Goal: Task Accomplishment & Management: Manage account settings

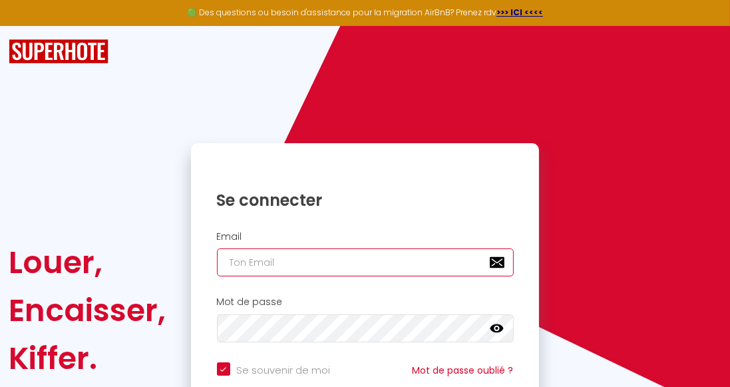
type input "[EMAIL_ADDRESS][DOMAIN_NAME]"
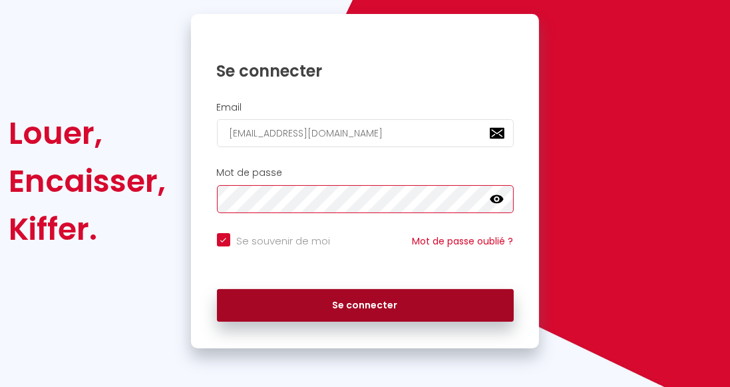
scroll to position [128, 0]
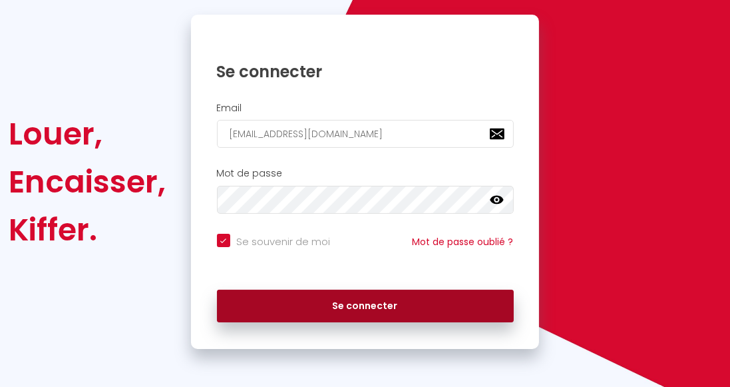
click at [316, 299] on button "Se connecter" at bounding box center [365, 306] width 297 height 33
checkbox input "true"
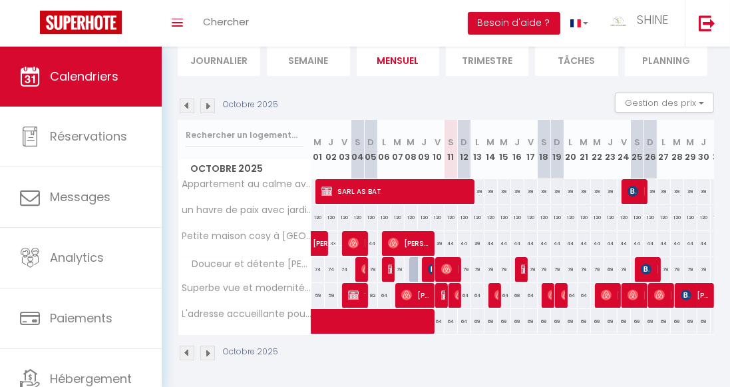
scroll to position [95, 0]
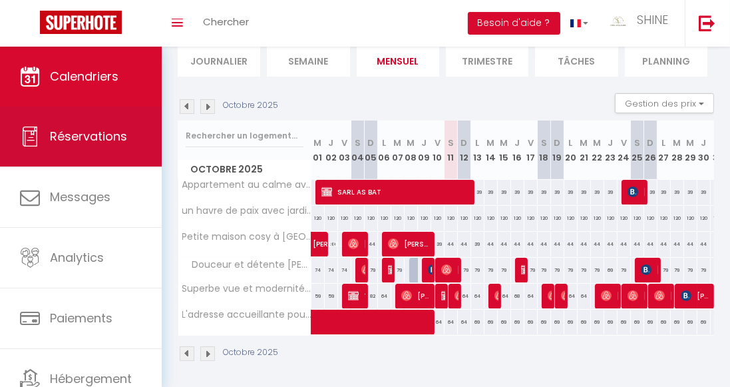
click at [116, 147] on link "Réservations" at bounding box center [81, 137] width 162 height 60
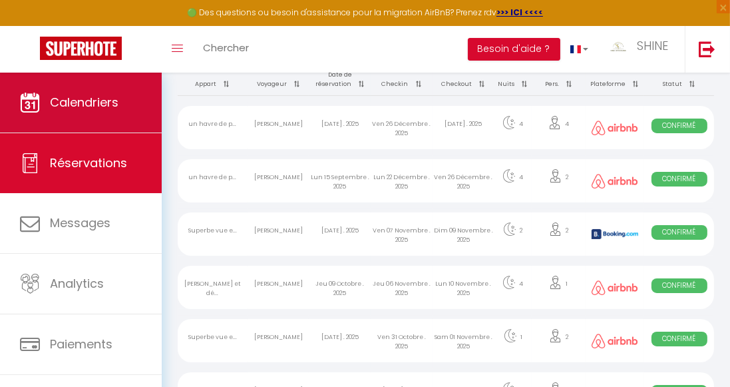
click at [114, 99] on span "Calendriers" at bounding box center [84, 102] width 69 height 17
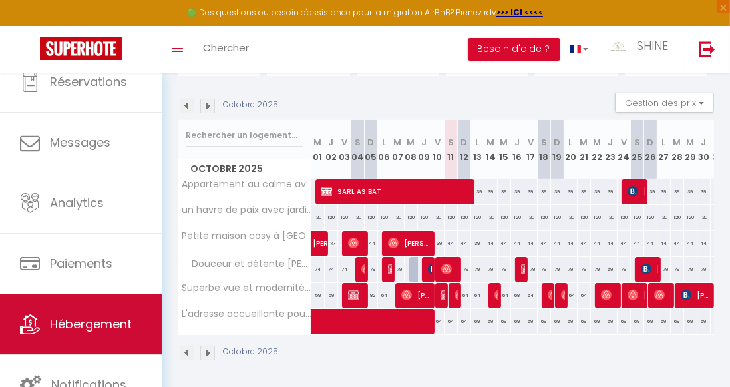
scroll to position [121, 0]
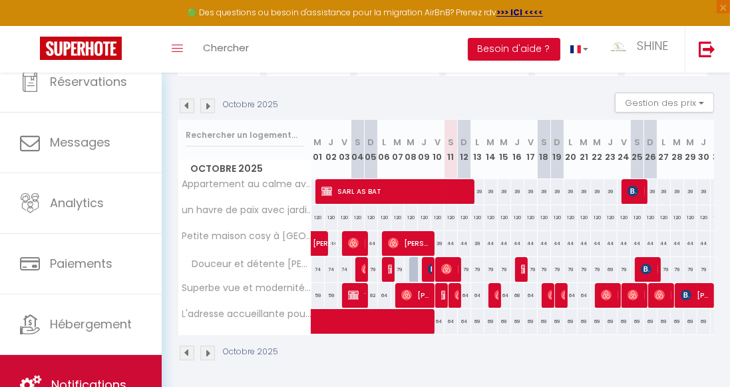
click at [123, 375] on link "Notifications" at bounding box center [81, 385] width 162 height 60
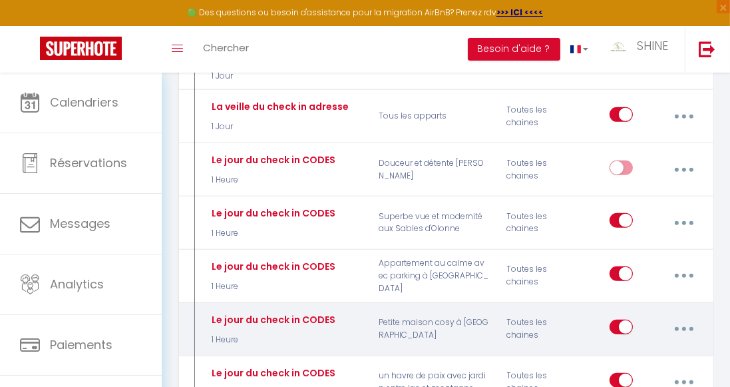
scroll to position [642, 0]
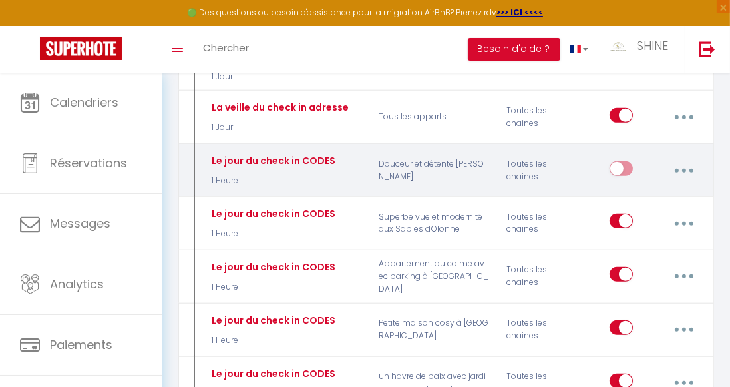
click at [621, 161] on input "checkbox" at bounding box center [621, 171] width 23 height 20
checkbox input "true"
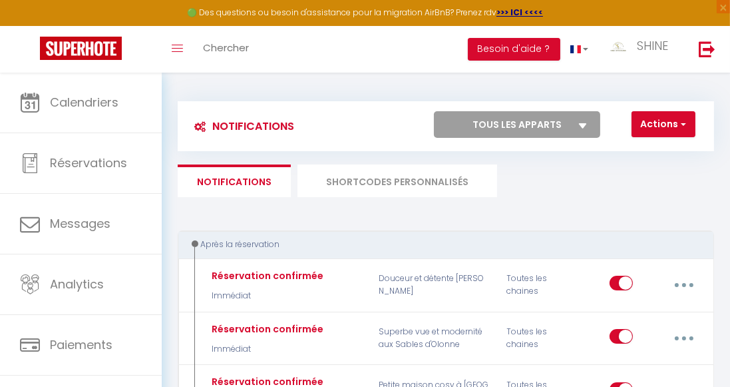
scroll to position [0, 0]
click at [686, 122] on span "button" at bounding box center [682, 123] width 8 height 13
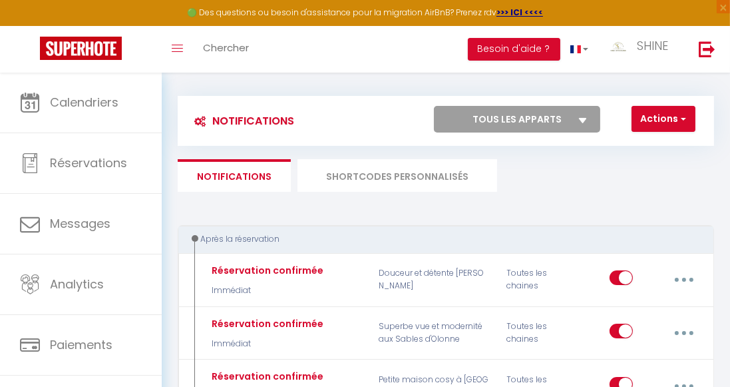
scroll to position [6, 0]
click at [686, 118] on span "button" at bounding box center [682, 117] width 8 height 13
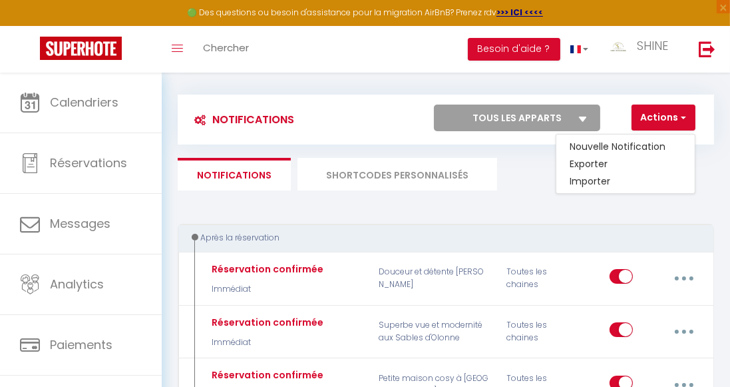
click at [526, 179] on ul "Notifications SHORTCODES PERSONNALISÉS" at bounding box center [446, 174] width 537 height 33
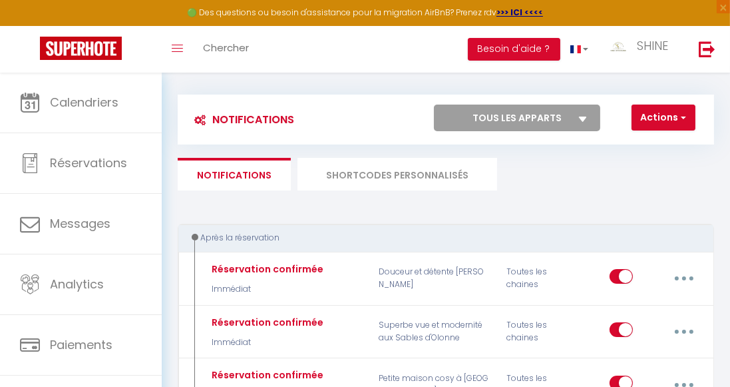
scroll to position [9, 0]
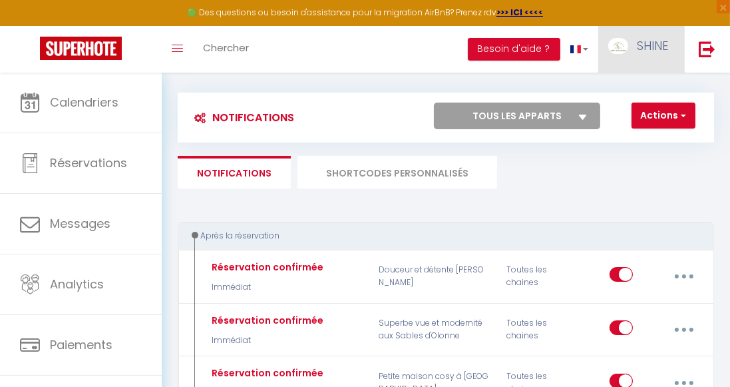
click at [646, 53] on span "SHINE" at bounding box center [652, 45] width 31 height 17
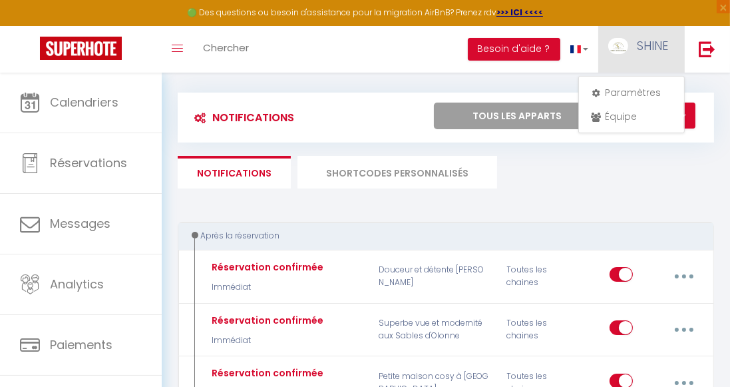
click at [646, 53] on span "SHINE" at bounding box center [652, 45] width 31 height 17
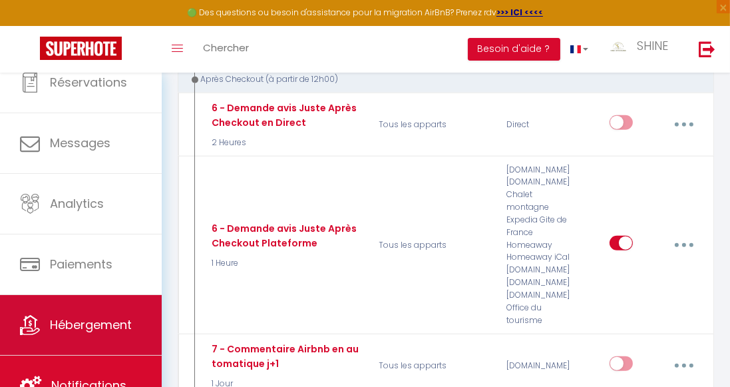
scroll to position [1495, 0]
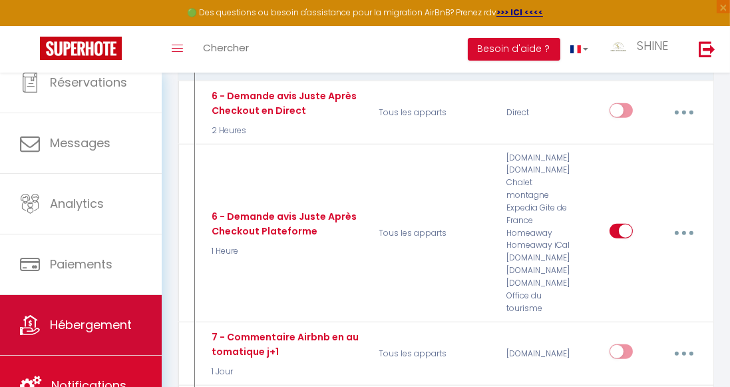
click at [112, 340] on link "Hébergement" at bounding box center [81, 325] width 162 height 60
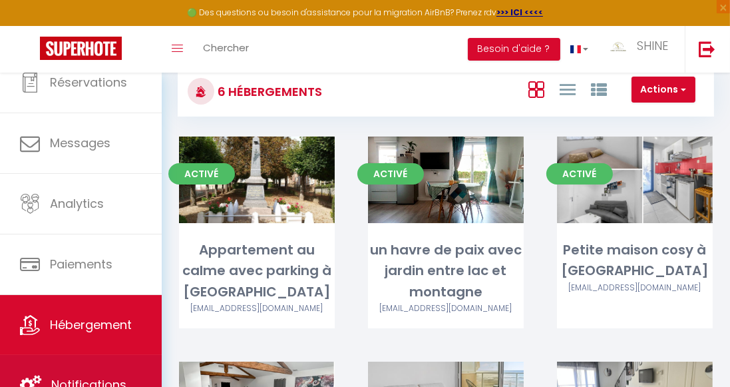
scroll to position [38, 0]
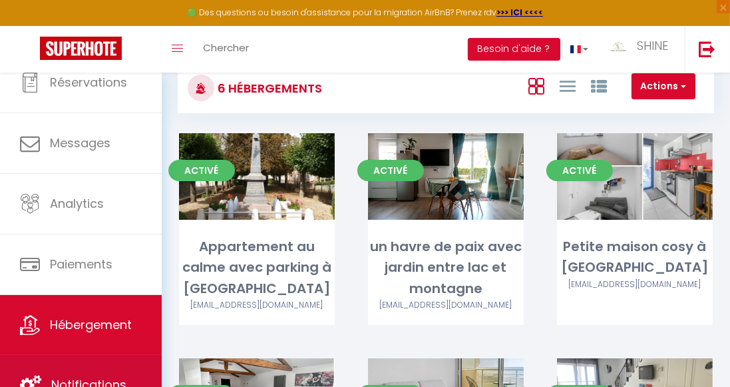
click at [123, 381] on span "Notifications" at bounding box center [88, 384] width 75 height 17
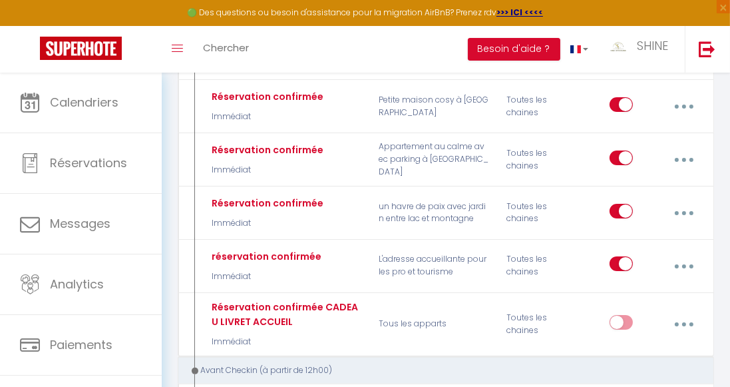
scroll to position [284, 0]
